Goal: Navigation & Orientation: Find specific page/section

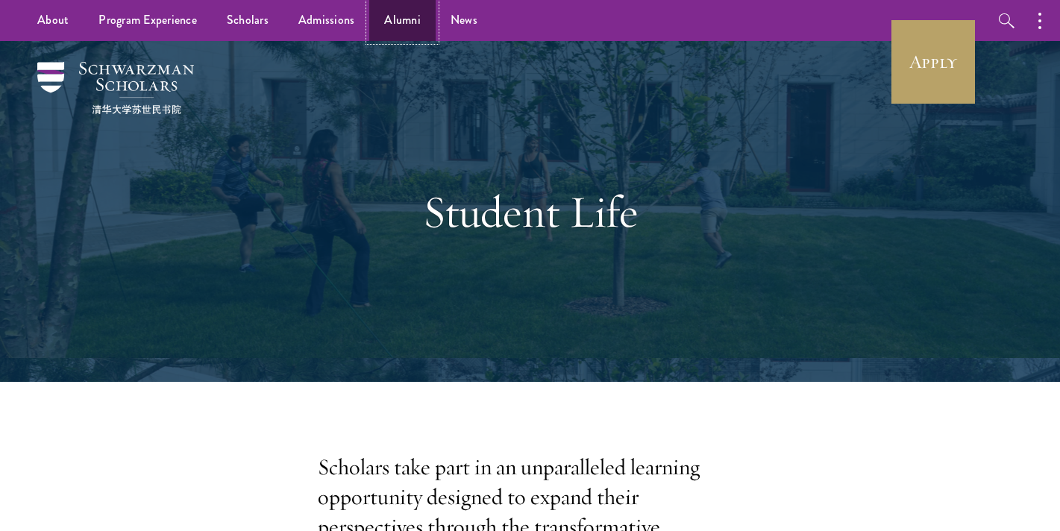
click at [395, 19] on link "Alumni" at bounding box center [402, 20] width 66 height 41
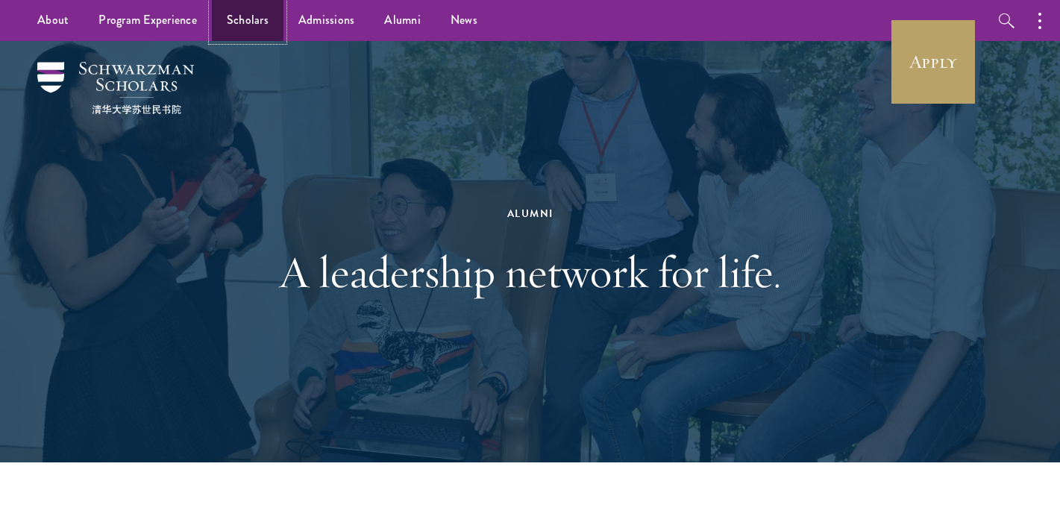
click at [244, 24] on link "Scholars" at bounding box center [248, 20] width 72 height 41
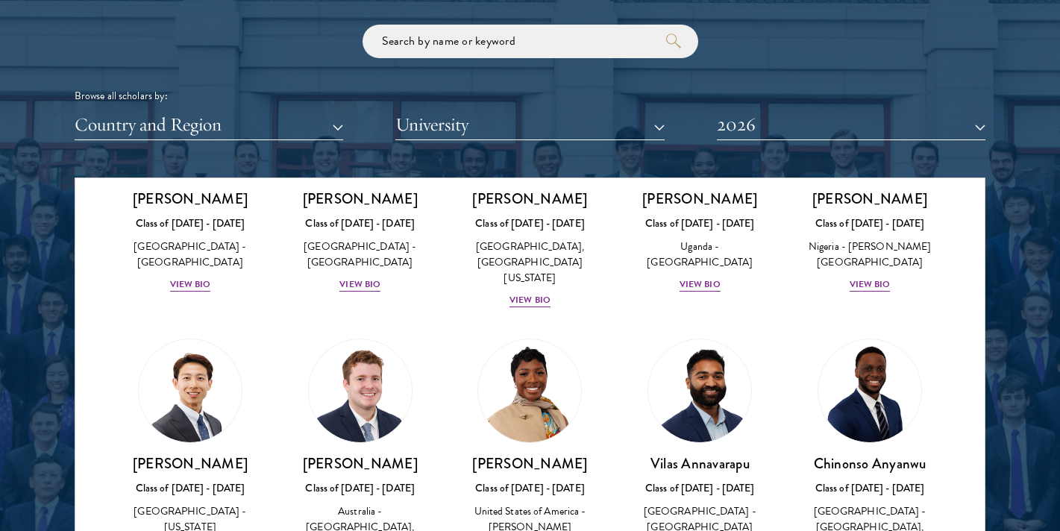
scroll to position [514, 0]
